Goal: Task Accomplishment & Management: Use online tool/utility

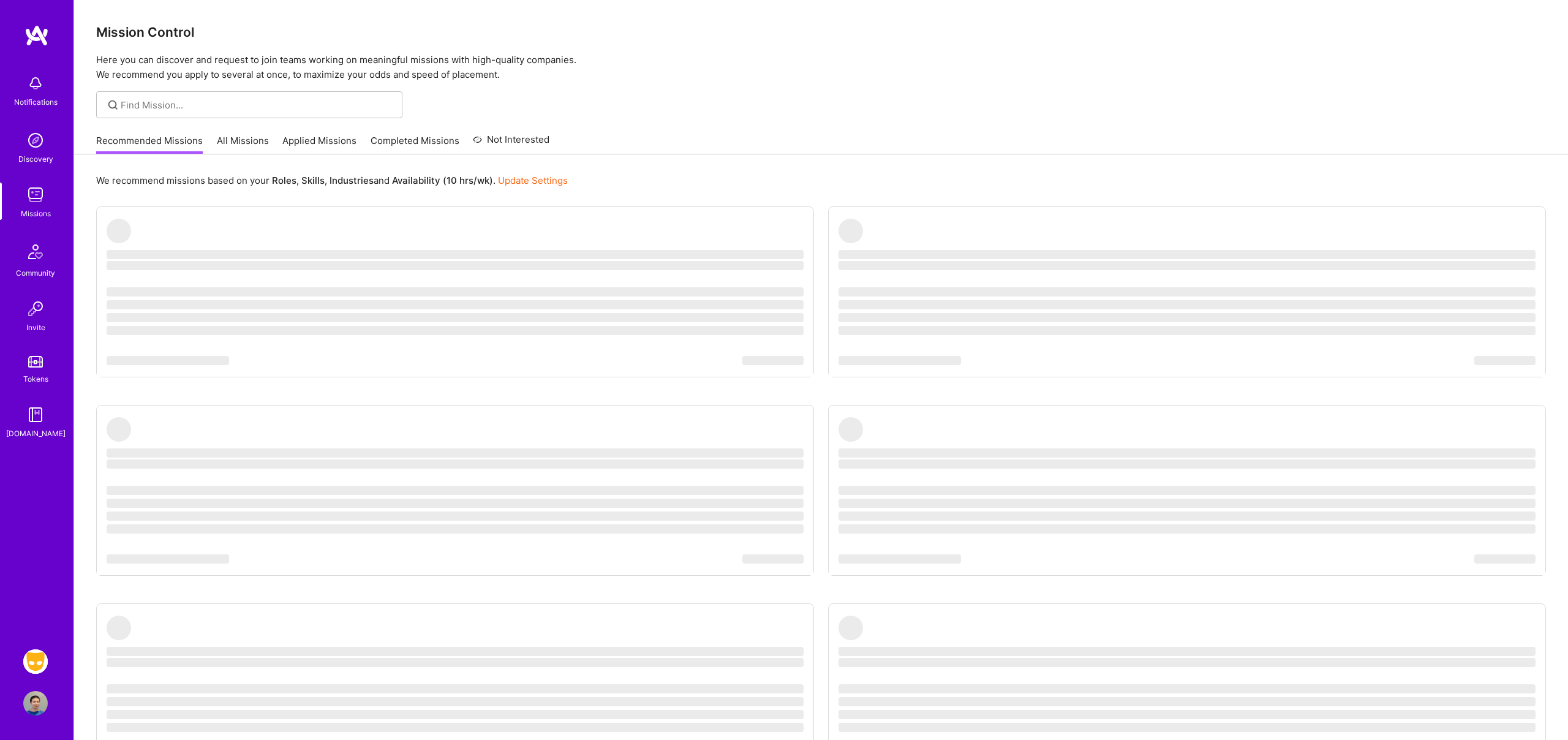
click at [607, 216] on ul "‌ ‌ ‌ ‌ ‌ ‌ ‌ ‌ ‌ ‌ ‌ ‌ ‌ ‌ ‌ ‌ ‌ ‌ ‌ ‌ ‌ ‌ ‌ ‌ ‌ ‌ ‌ ‌ ‌ ‌ ‌ ‌ ‌ ‌ ‌ ‌ ‌ ‌ ‌ ‌…" at bounding box center [821, 516] width 1449 height 619
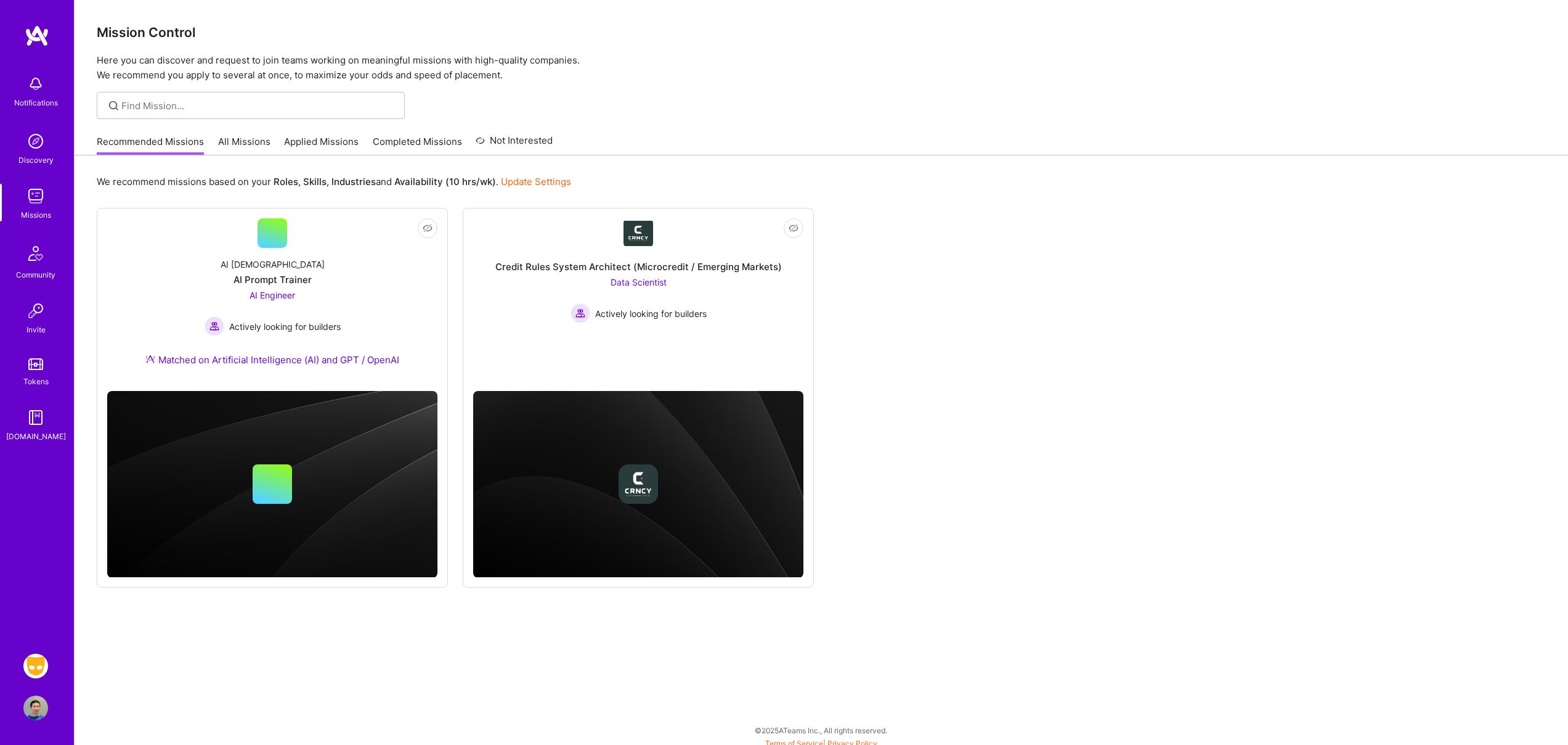
click at [36, 664] on img at bounding box center [35, 665] width 25 height 25
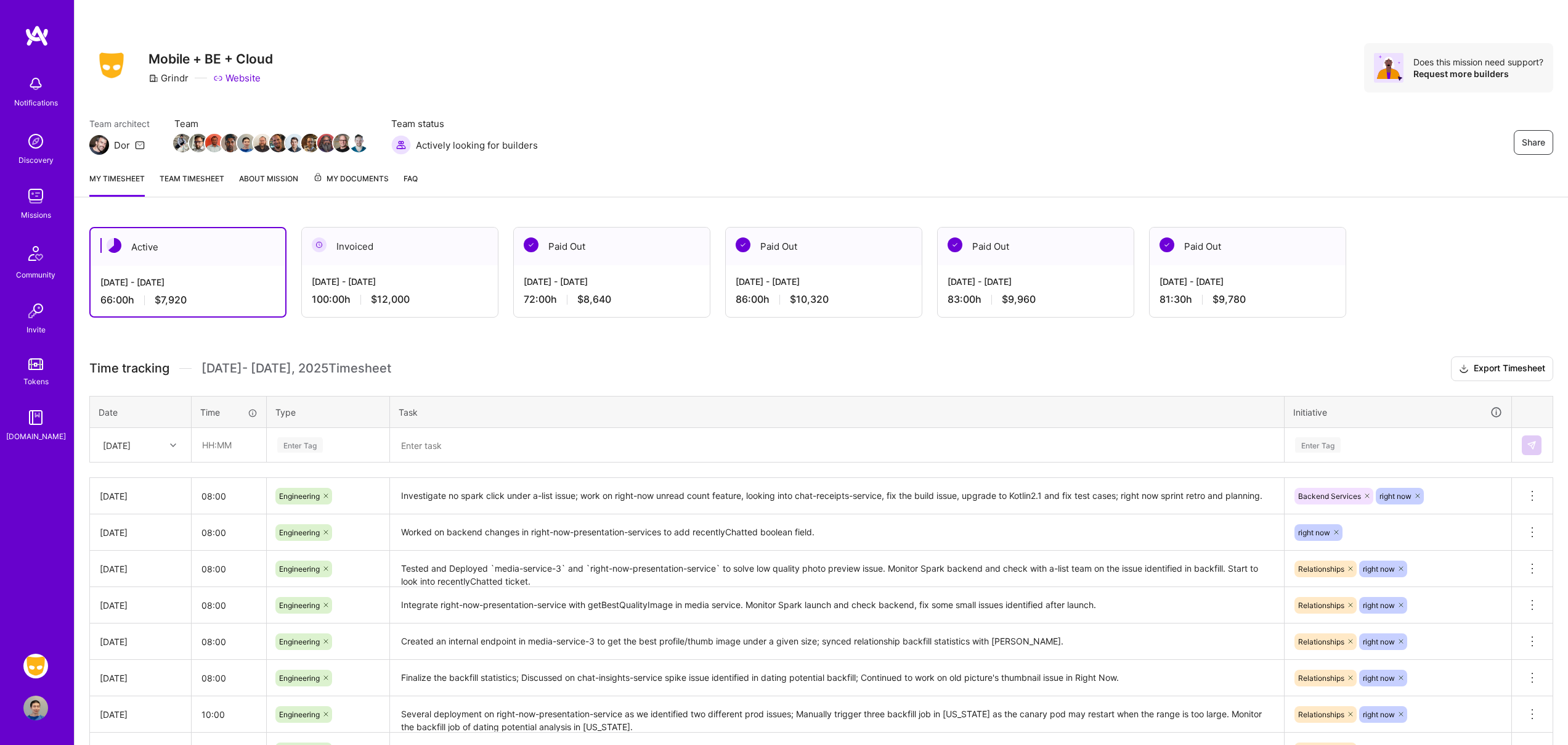
click at [198, 179] on link "Team timesheet" at bounding box center [192, 183] width 65 height 25
